Goal: Information Seeking & Learning: Learn about a topic

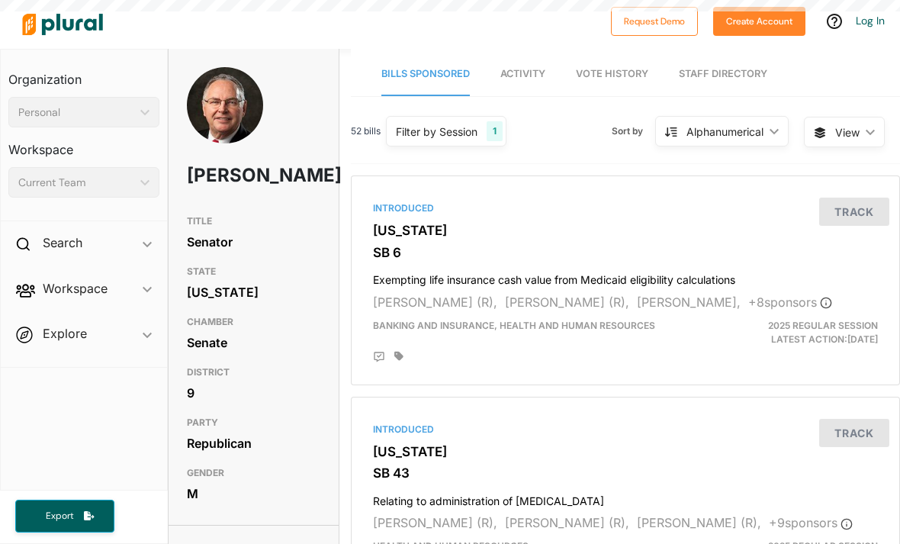
scroll to position [49, 0]
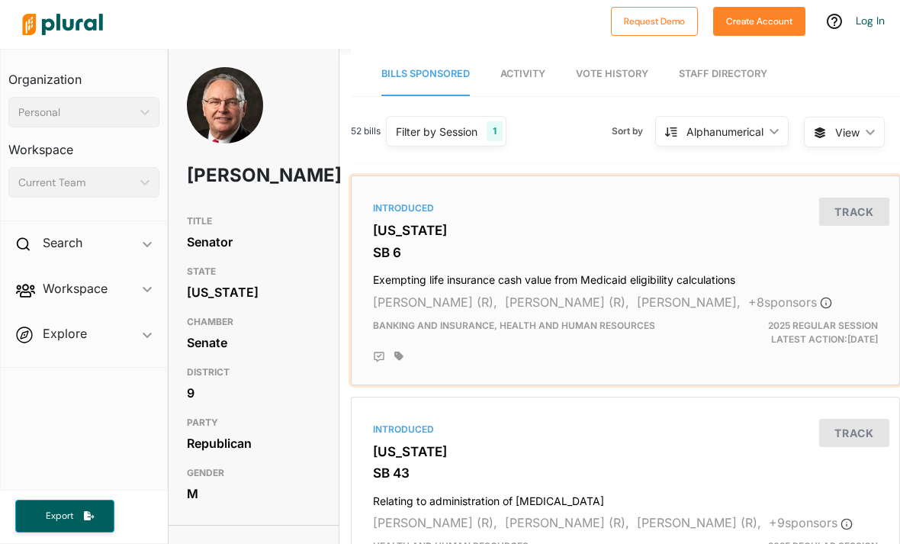
click at [703, 237] on div "Introduced [US_STATE] SB 6 Exempting life insurance cash value from Medicaid el…" at bounding box center [625, 280] width 535 height 196
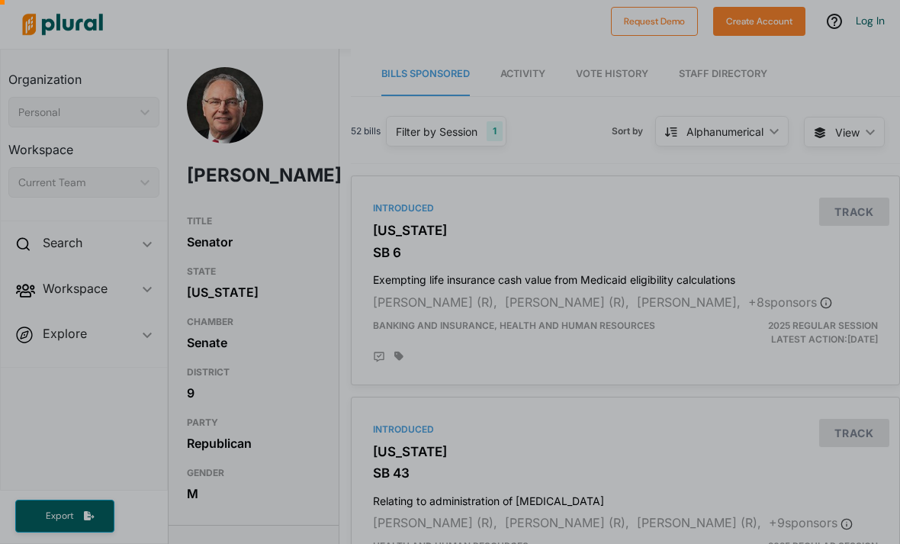
scroll to position [49, 0]
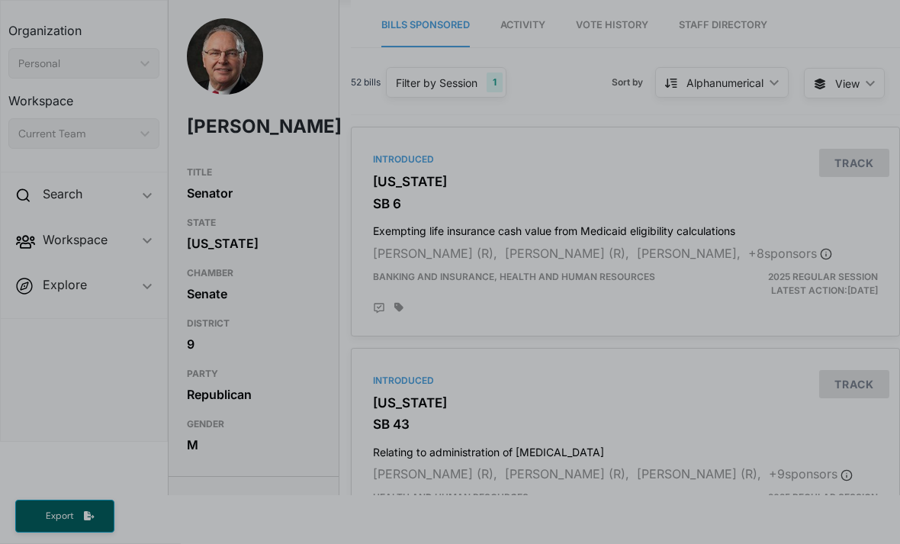
click at [585, 277] on div at bounding box center [450, 360] width 900 height 367
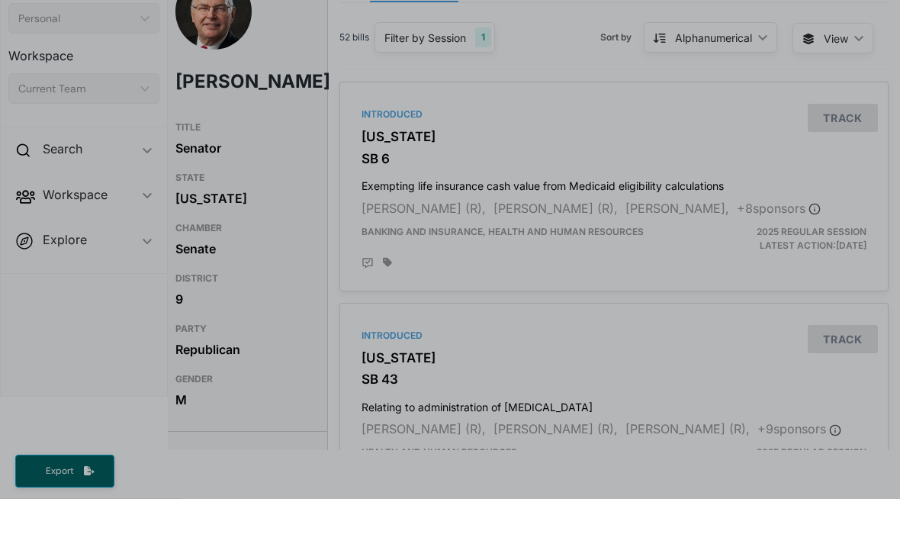
scroll to position [0, 11]
